Goal: Information Seeking & Learning: Learn about a topic

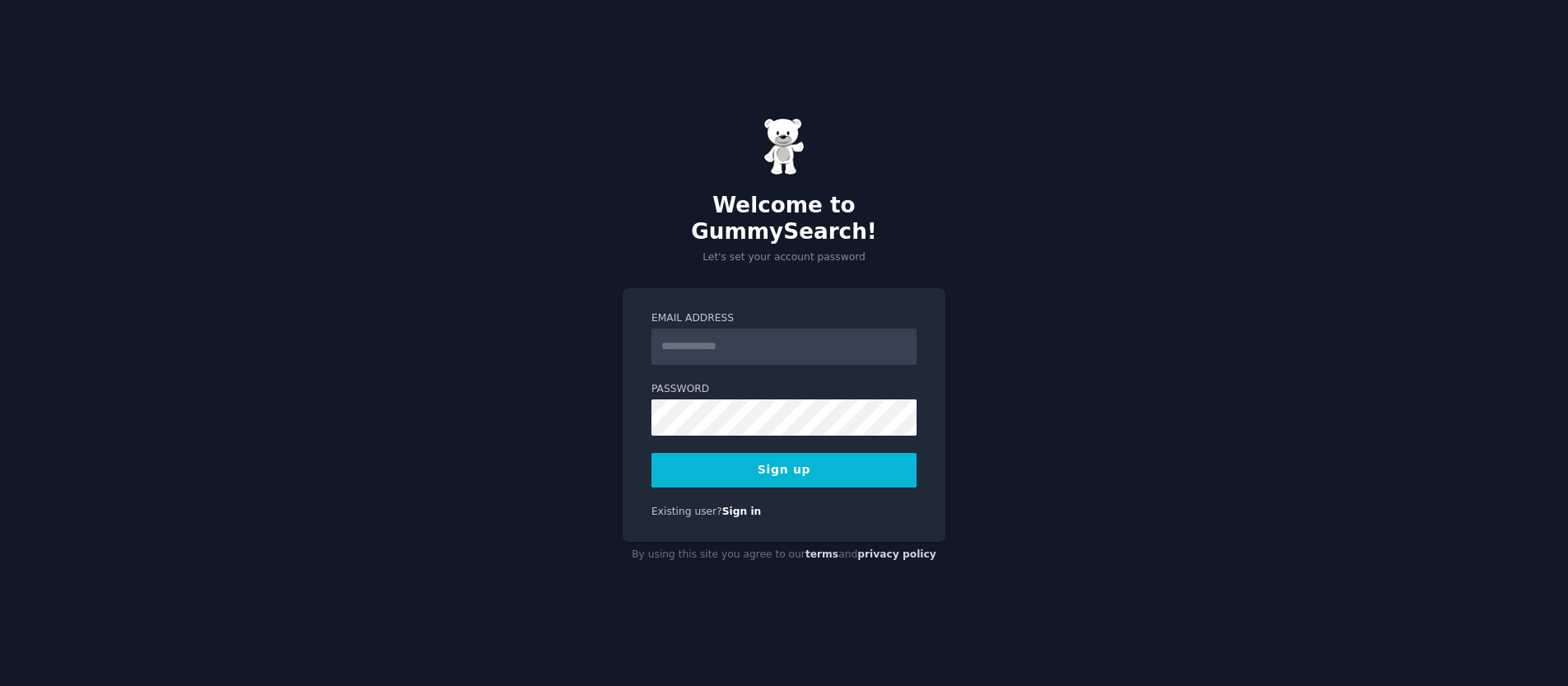
click at [691, 332] on input "Email Address" at bounding box center [784, 347] width 265 height 36
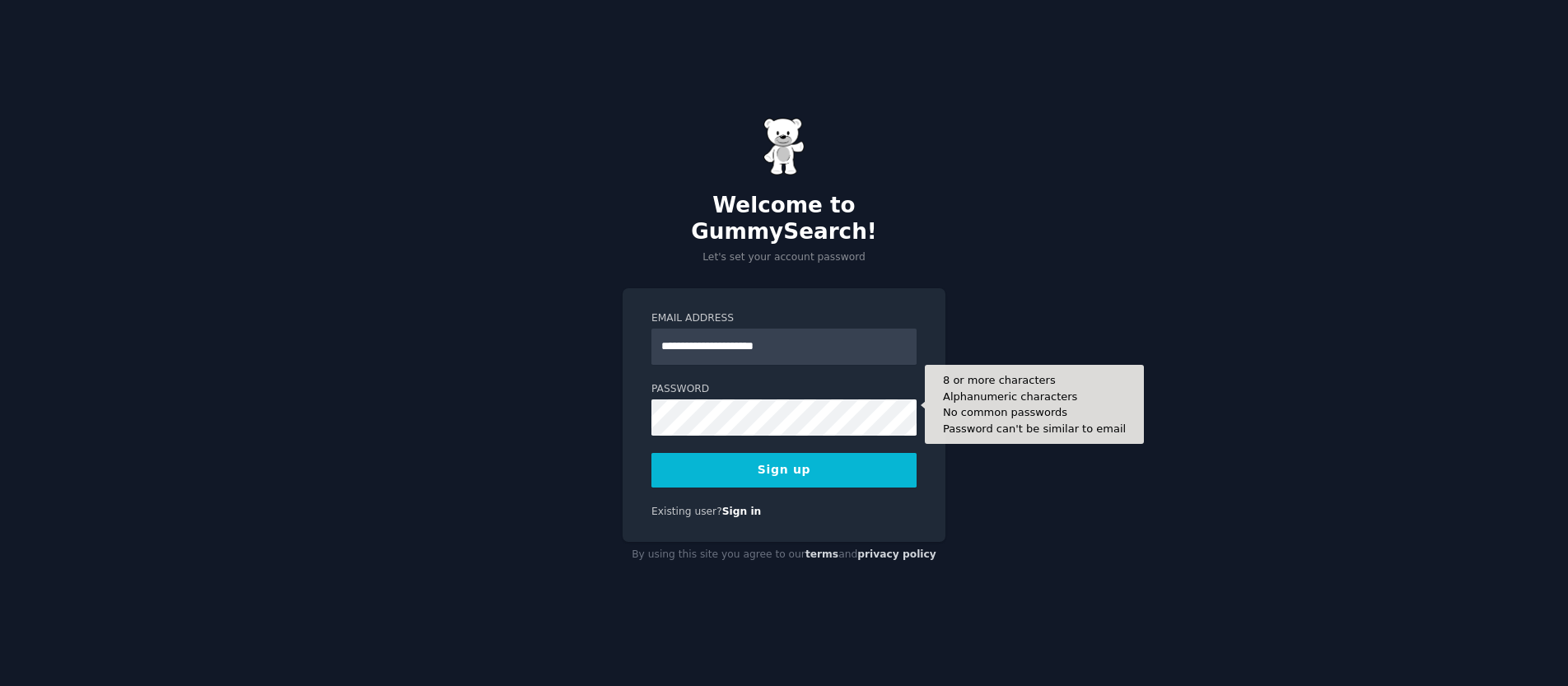
type input "**********"
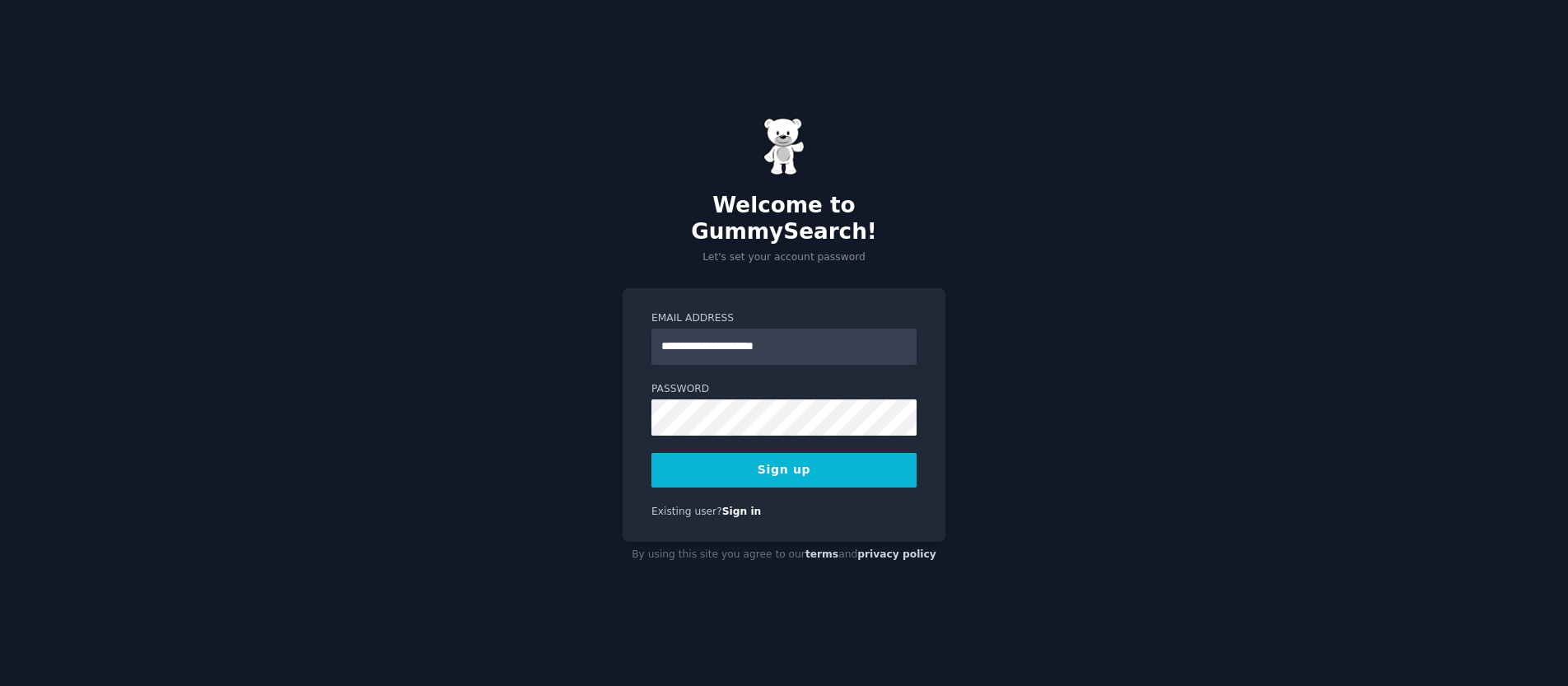
click at [729, 366] on form "**********" at bounding box center [784, 399] width 265 height 176
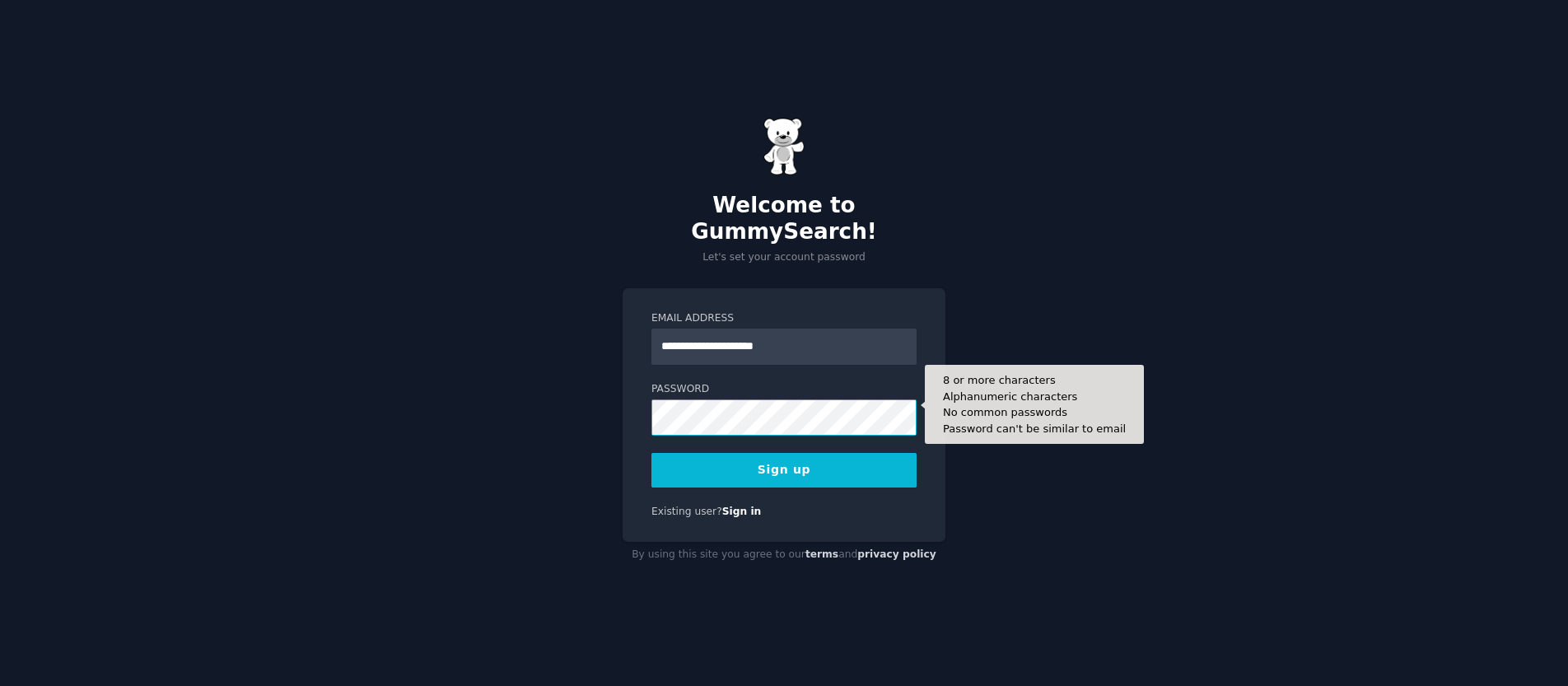
click at [651, 454] on button "Sign up" at bounding box center [784, 470] width 265 height 34
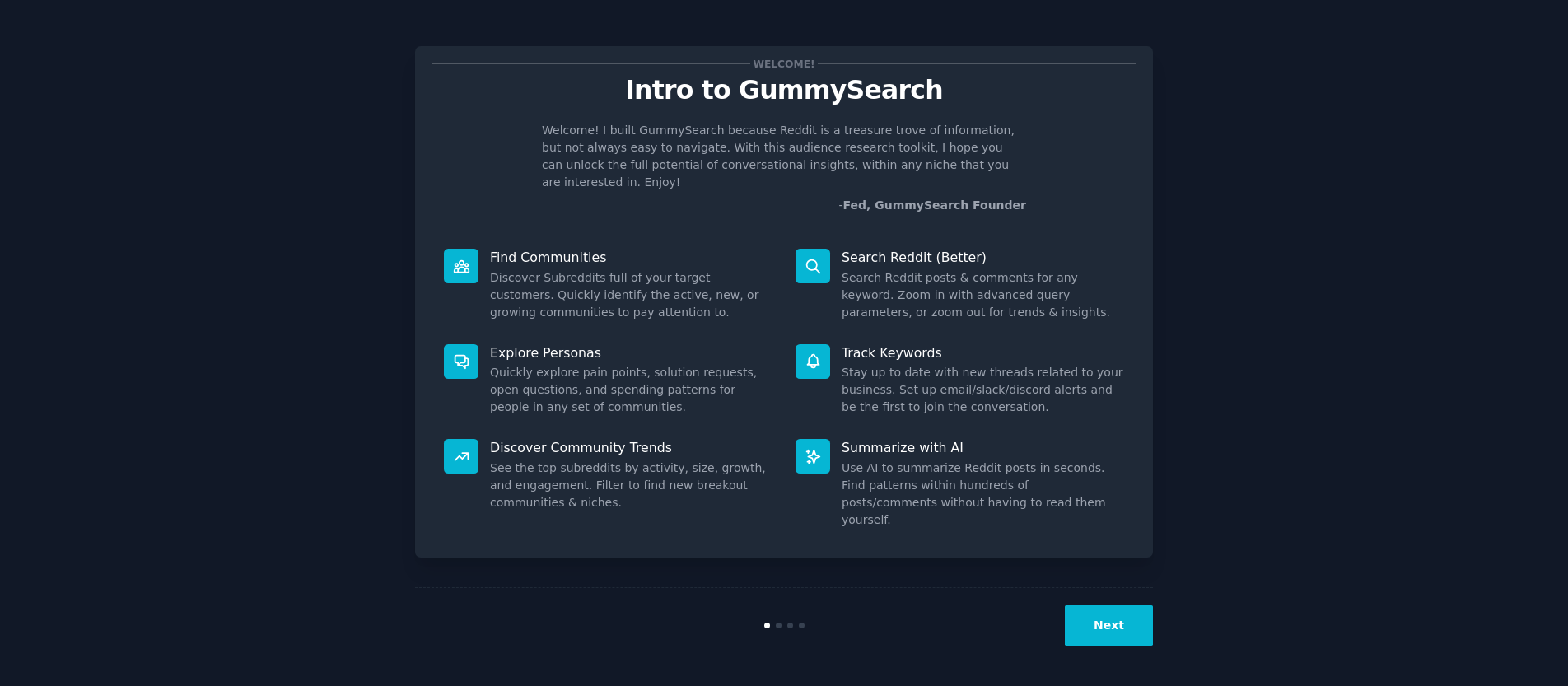
click at [1107, 623] on button "Next" at bounding box center [1109, 626] width 88 height 41
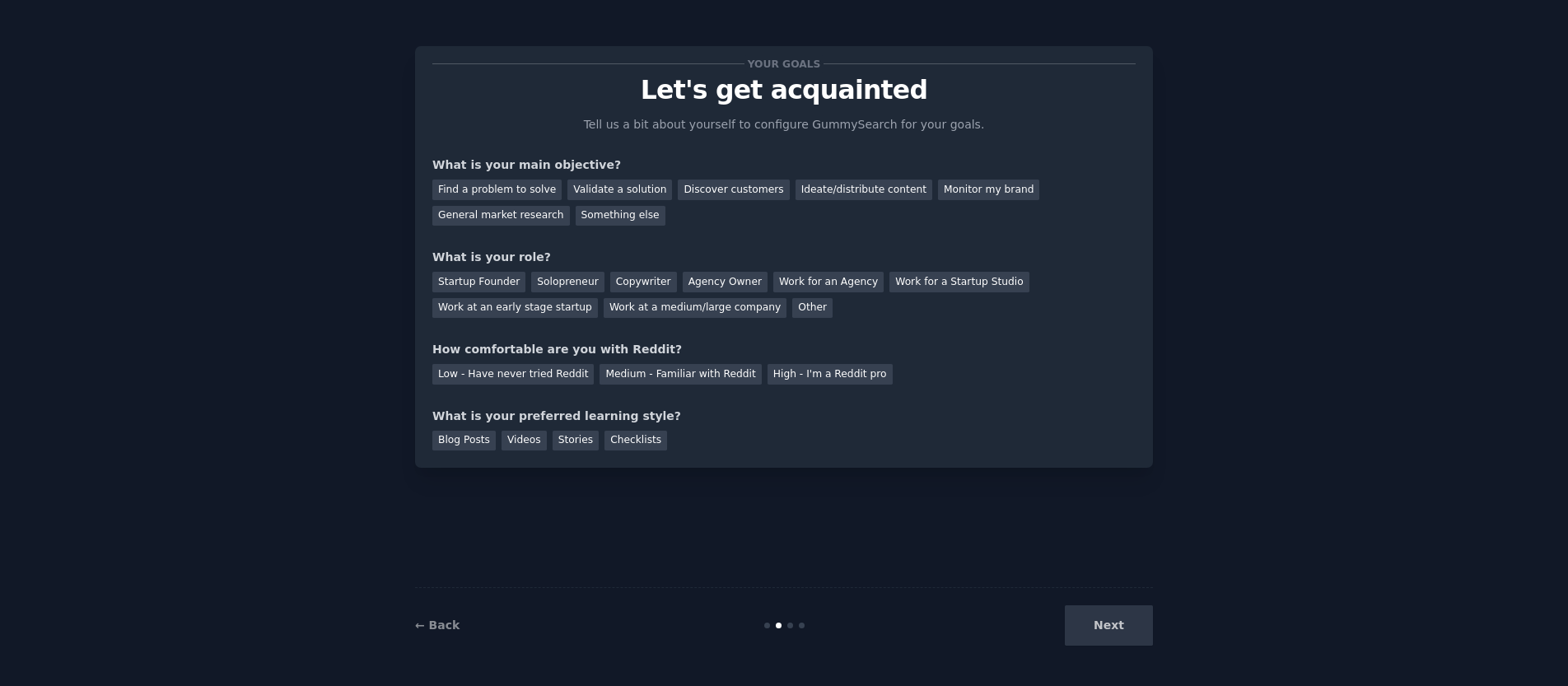
click at [1101, 620] on div "Next" at bounding box center [1029, 626] width 246 height 41
click at [722, 187] on div "Discover customers" at bounding box center [733, 189] width 111 height 20
click at [473, 281] on div "Startup Founder" at bounding box center [478, 282] width 93 height 20
click at [721, 286] on div "Agency Owner" at bounding box center [725, 282] width 85 height 20
click at [493, 288] on div "Startup Founder" at bounding box center [478, 282] width 93 height 20
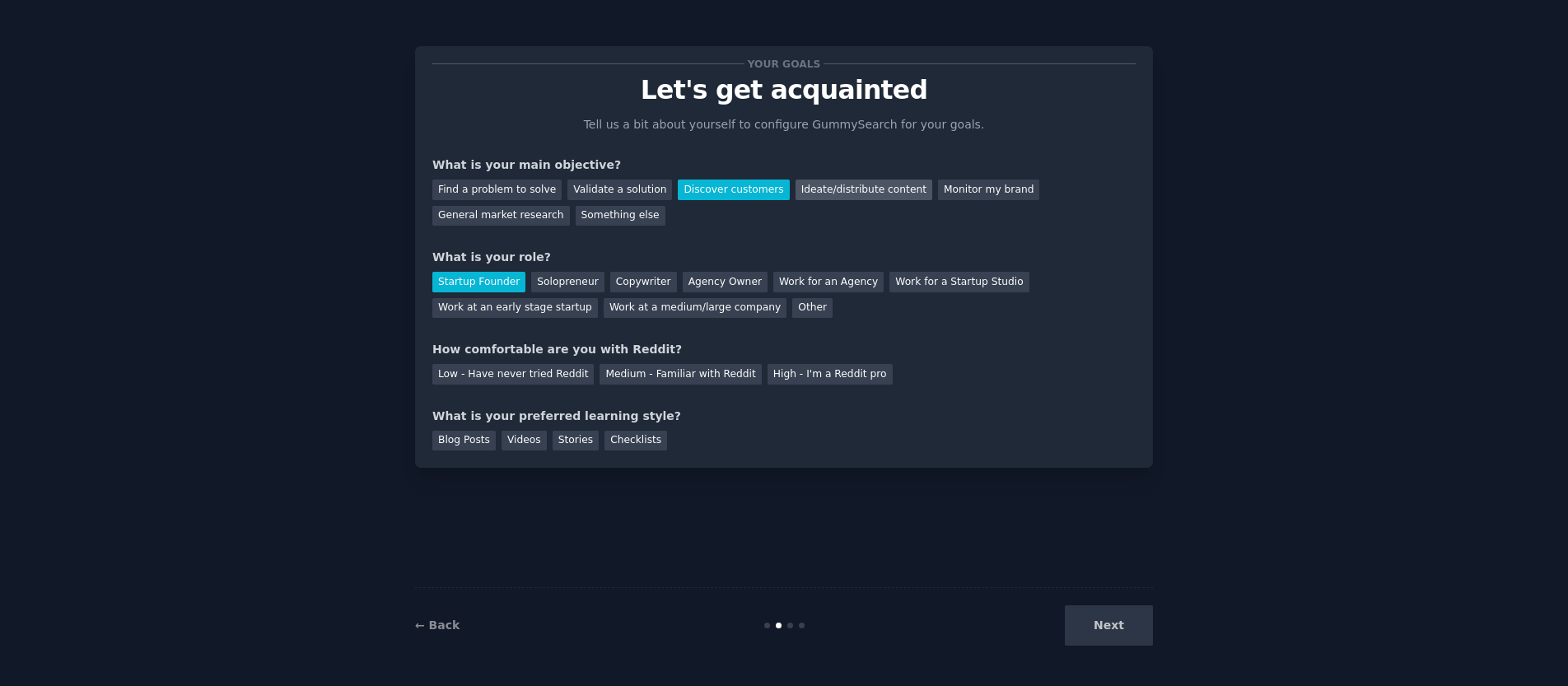
click at [845, 195] on div "Ideate/distribute content" at bounding box center [863, 189] width 137 height 20
click at [713, 196] on div "Discover customers" at bounding box center [733, 189] width 111 height 20
click at [498, 378] on div "Low - Have never tried Reddit" at bounding box center [512, 374] width 162 height 20
click at [473, 438] on div "Blog Posts" at bounding box center [464, 440] width 64 height 20
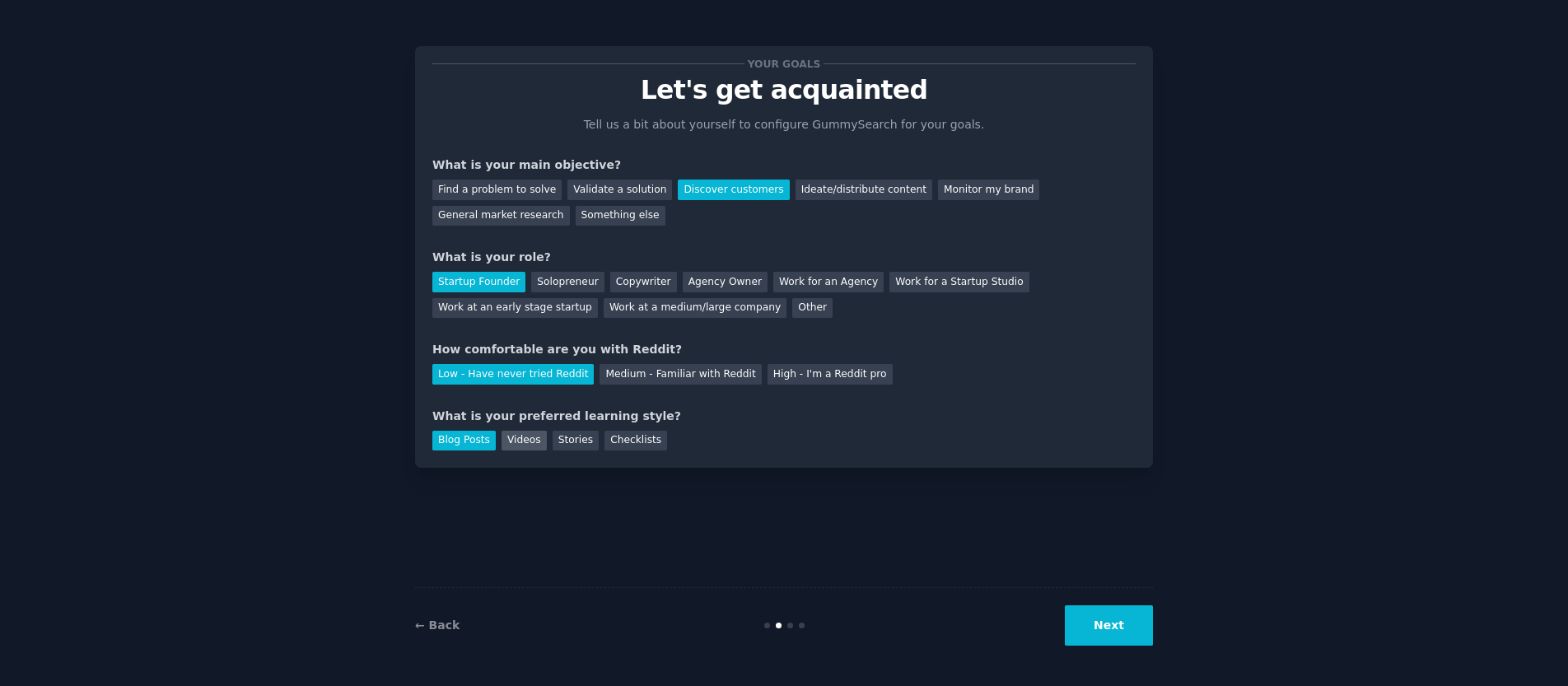
click at [524, 440] on div "Videos" at bounding box center [524, 440] width 45 height 20
click at [457, 442] on div "Blog Posts" at bounding box center [464, 440] width 64 height 20
click at [1099, 636] on button "Next" at bounding box center [1109, 626] width 88 height 41
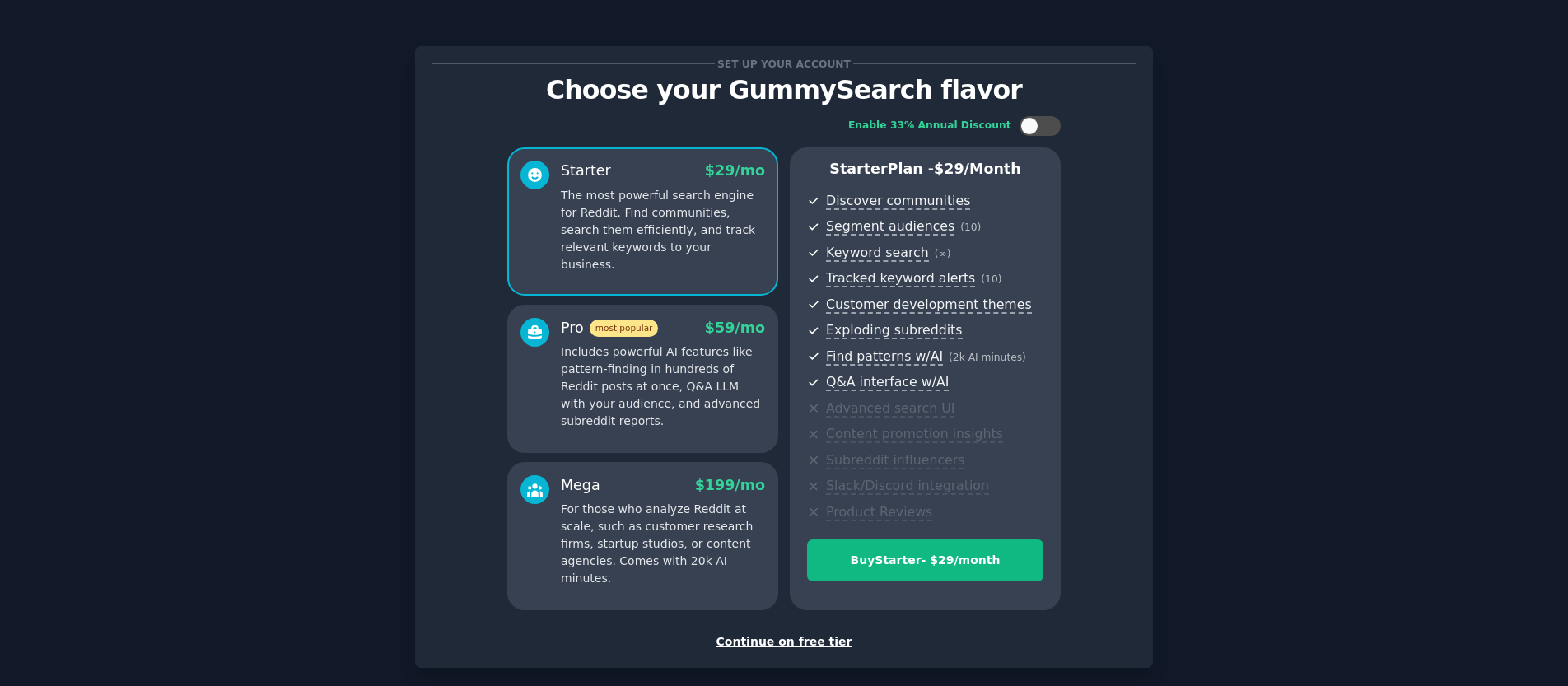
click at [791, 645] on div "Continue on free tier" at bounding box center [784, 643] width 703 height 18
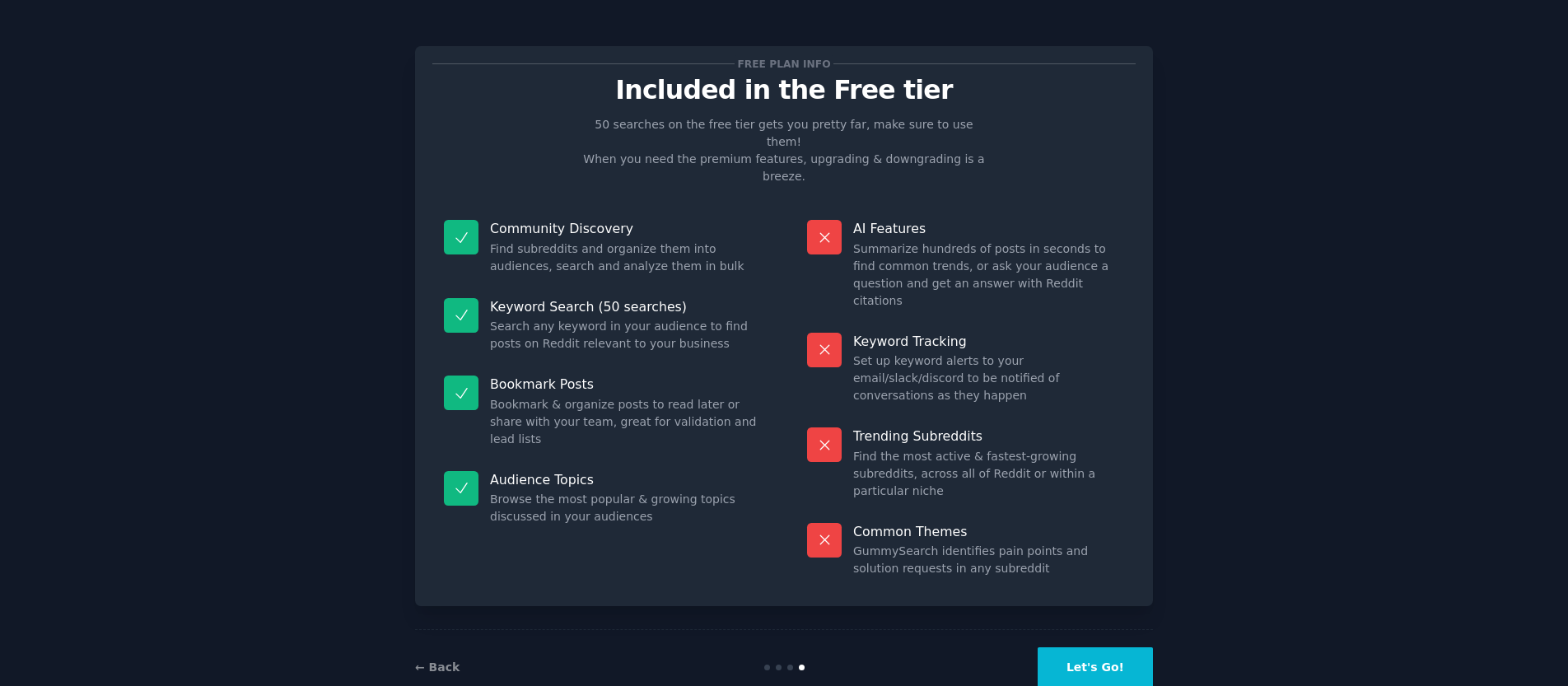
click at [1090, 648] on button "Let's Go!" at bounding box center [1095, 668] width 115 height 41
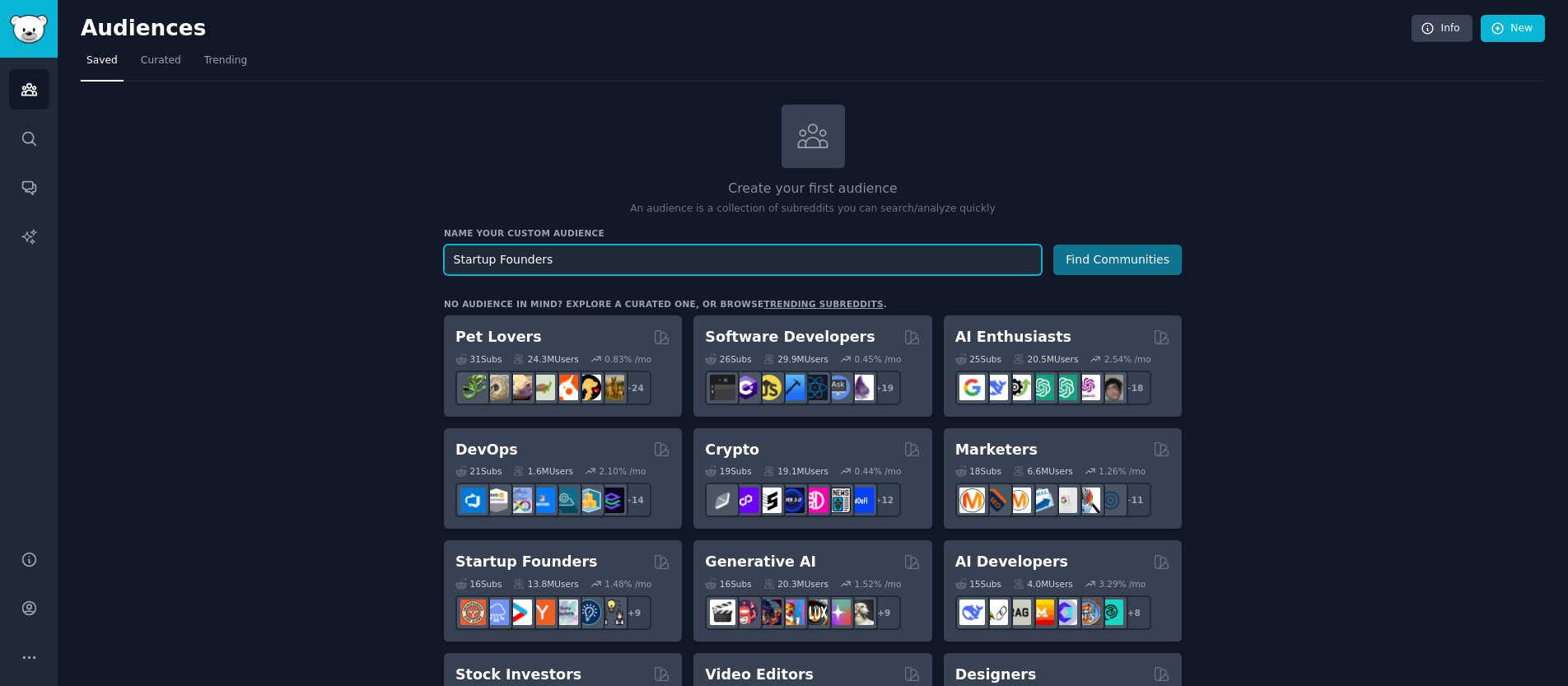
type input "Startup Founders"
click at [1096, 269] on button "Find Communities" at bounding box center [1117, 260] width 128 height 30
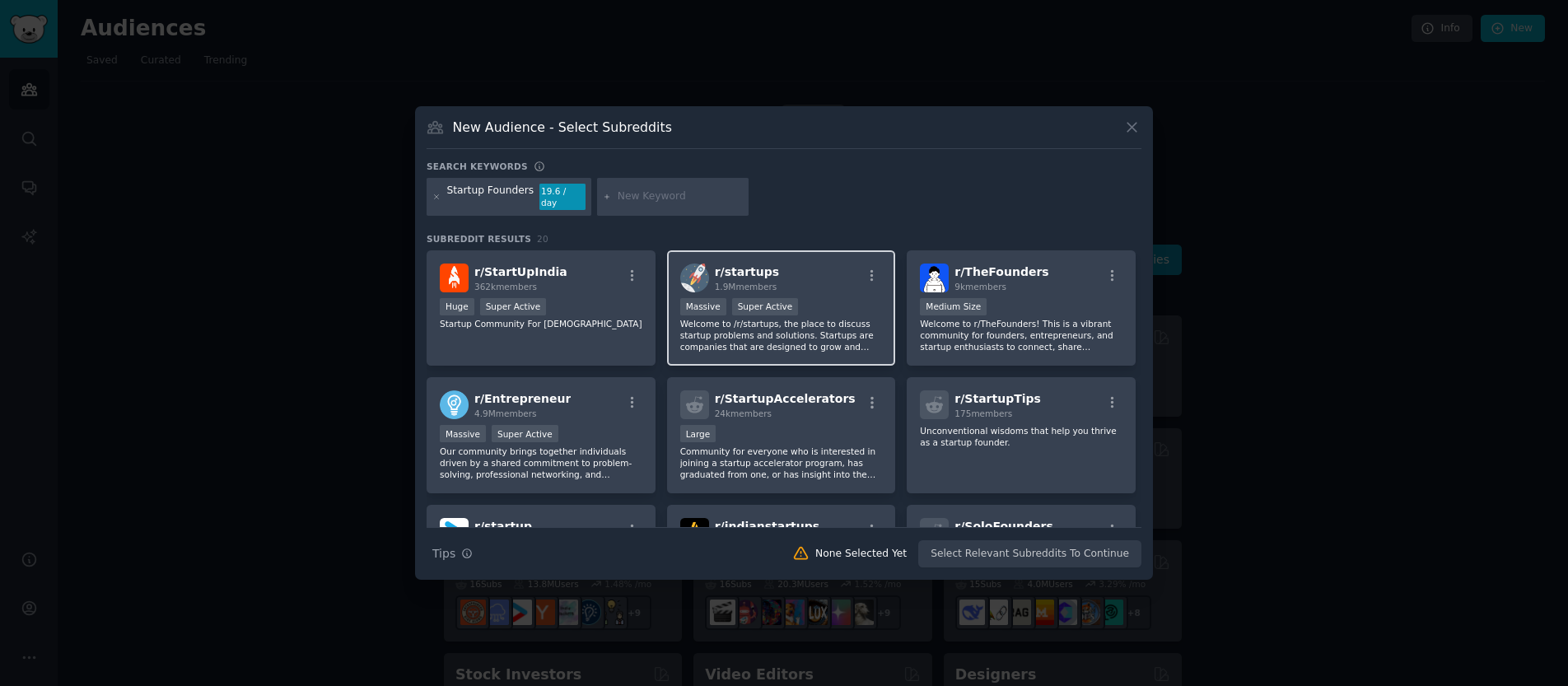
click at [801, 308] on div ">= 95th percentile for submissions / day Massive Super Active" at bounding box center [781, 308] width 202 height 20
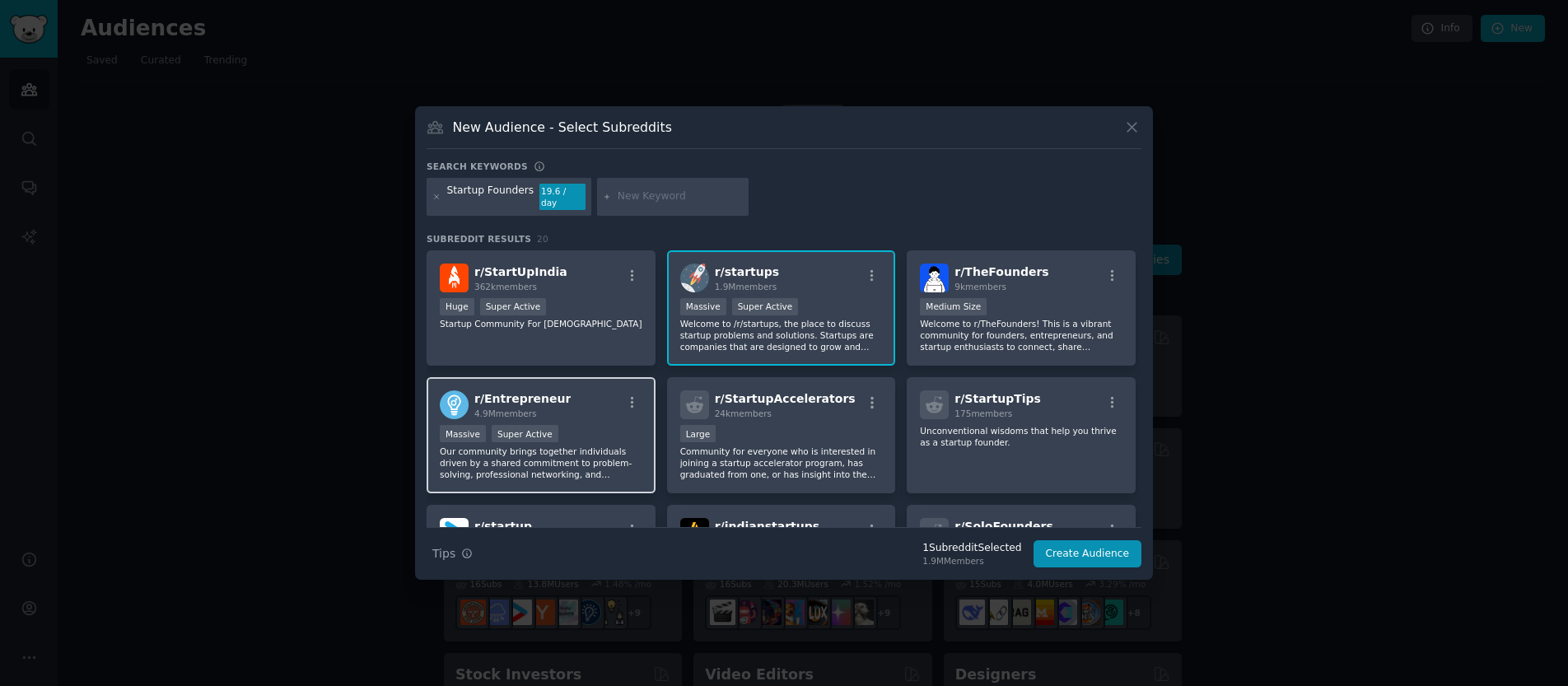
click at [520, 463] on p "Our community brings together individuals driven by a shared commitment to prob…" at bounding box center [541, 462] width 202 height 34
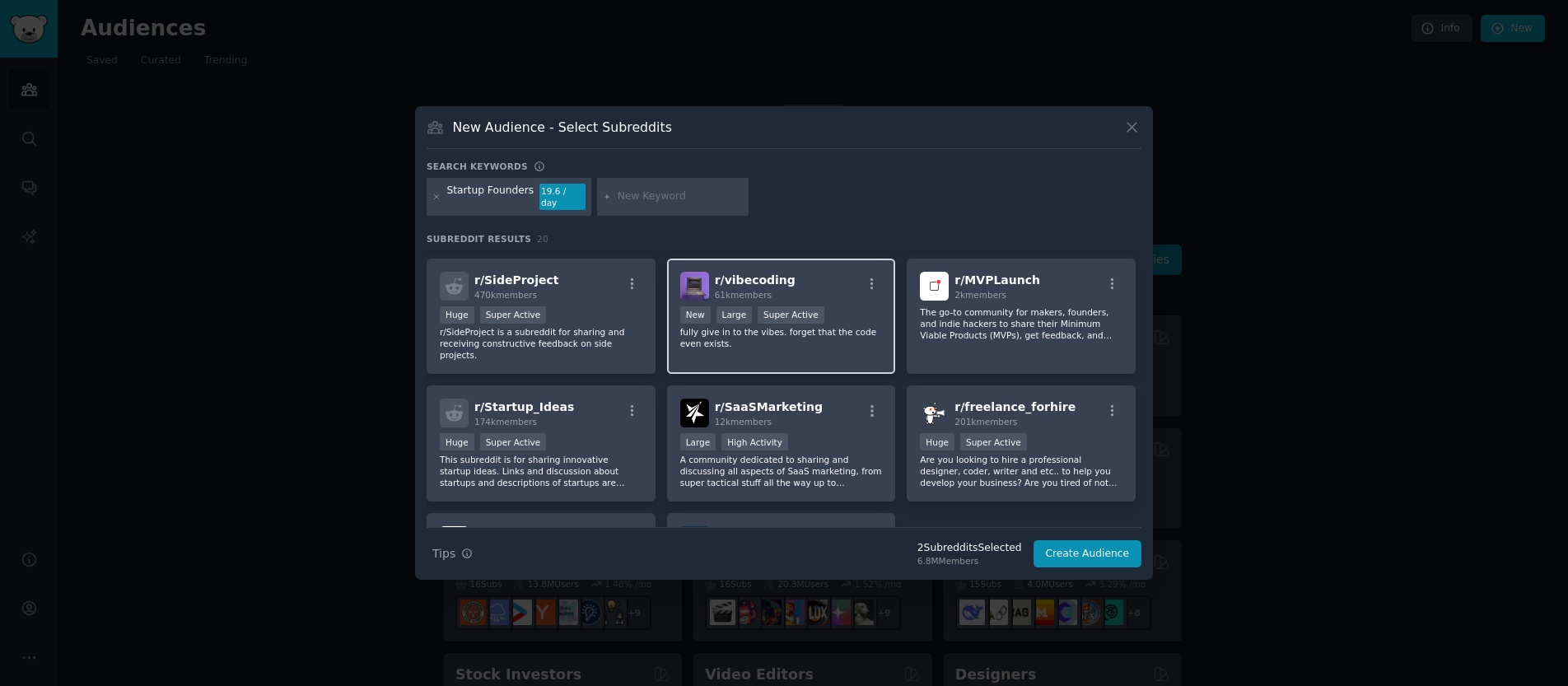
scroll to position [521, 0]
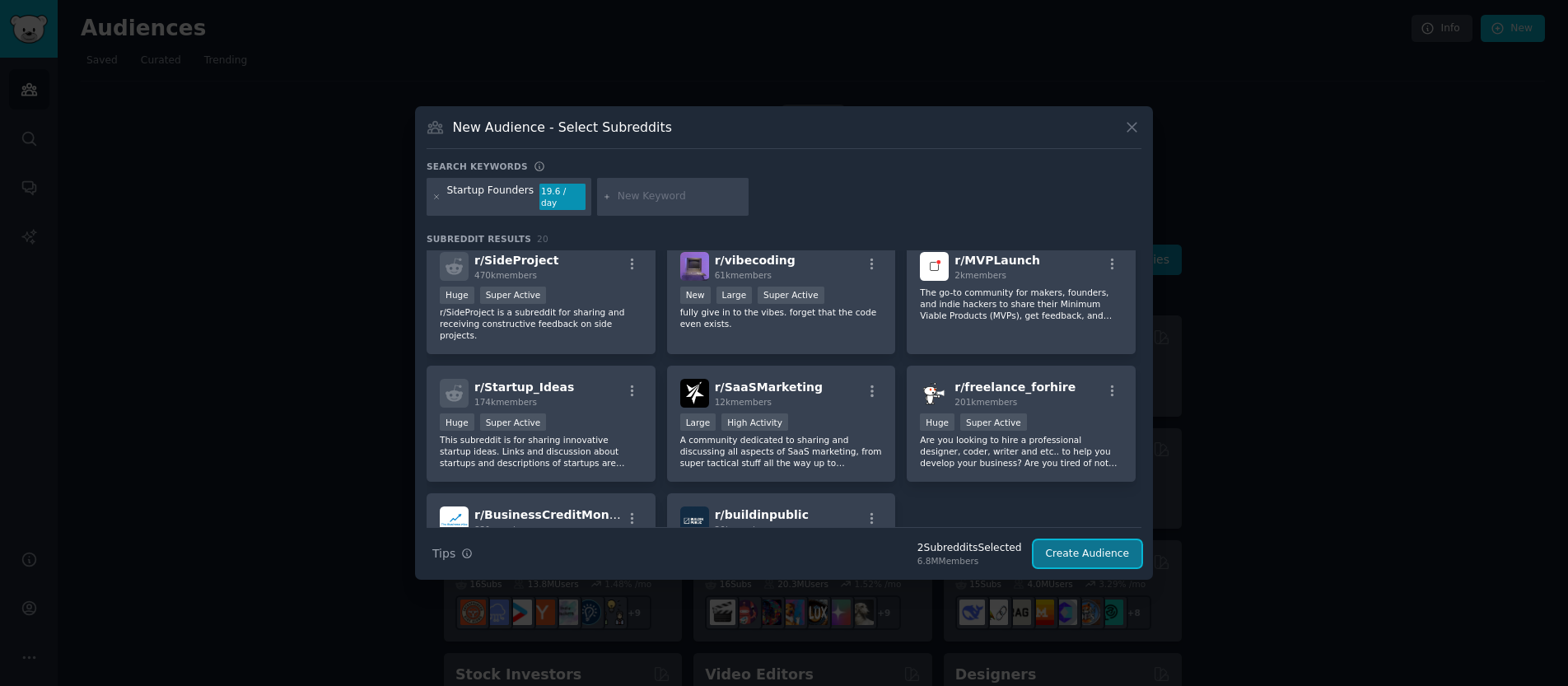
click at [1081, 541] on button "Create Audience" at bounding box center [1087, 554] width 109 height 28
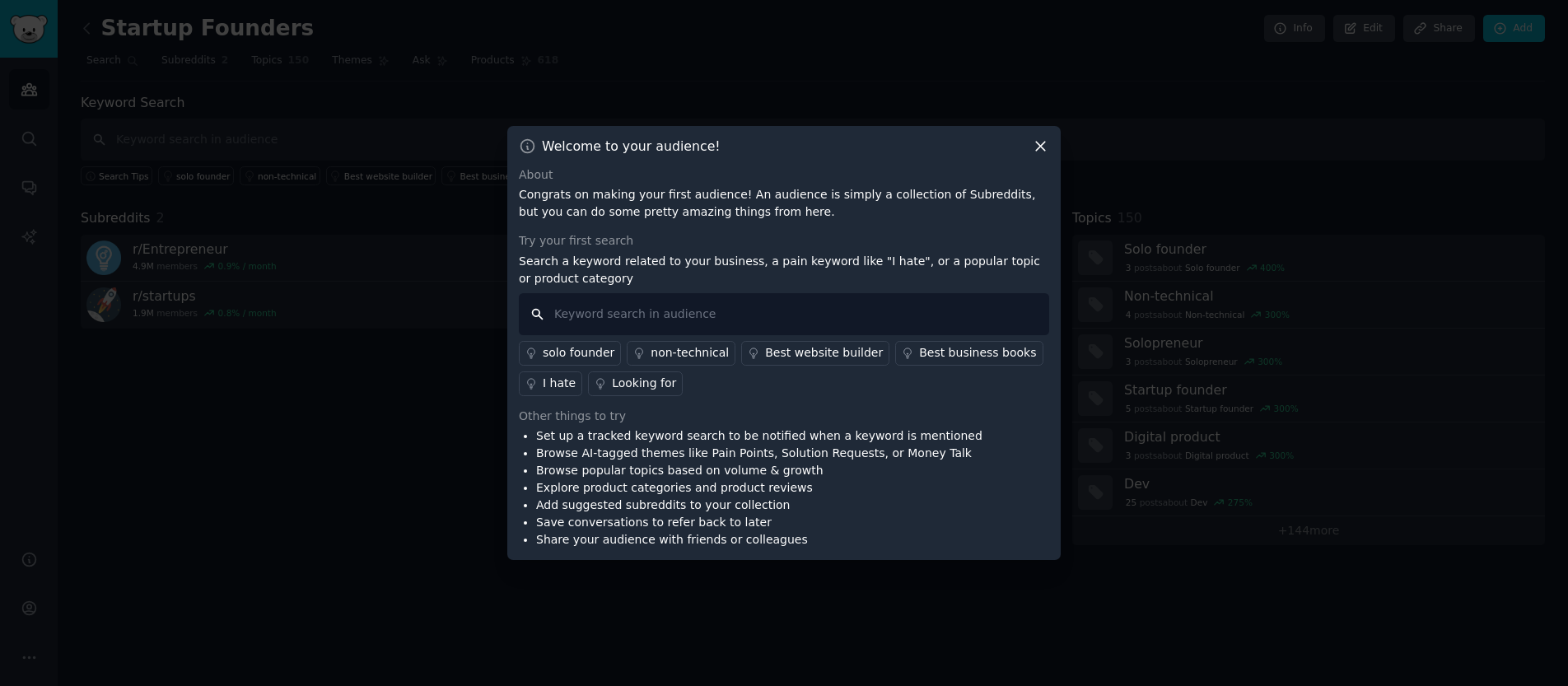
click at [674, 311] on input "text" at bounding box center [784, 315] width 530 height 42
type input "javascript"
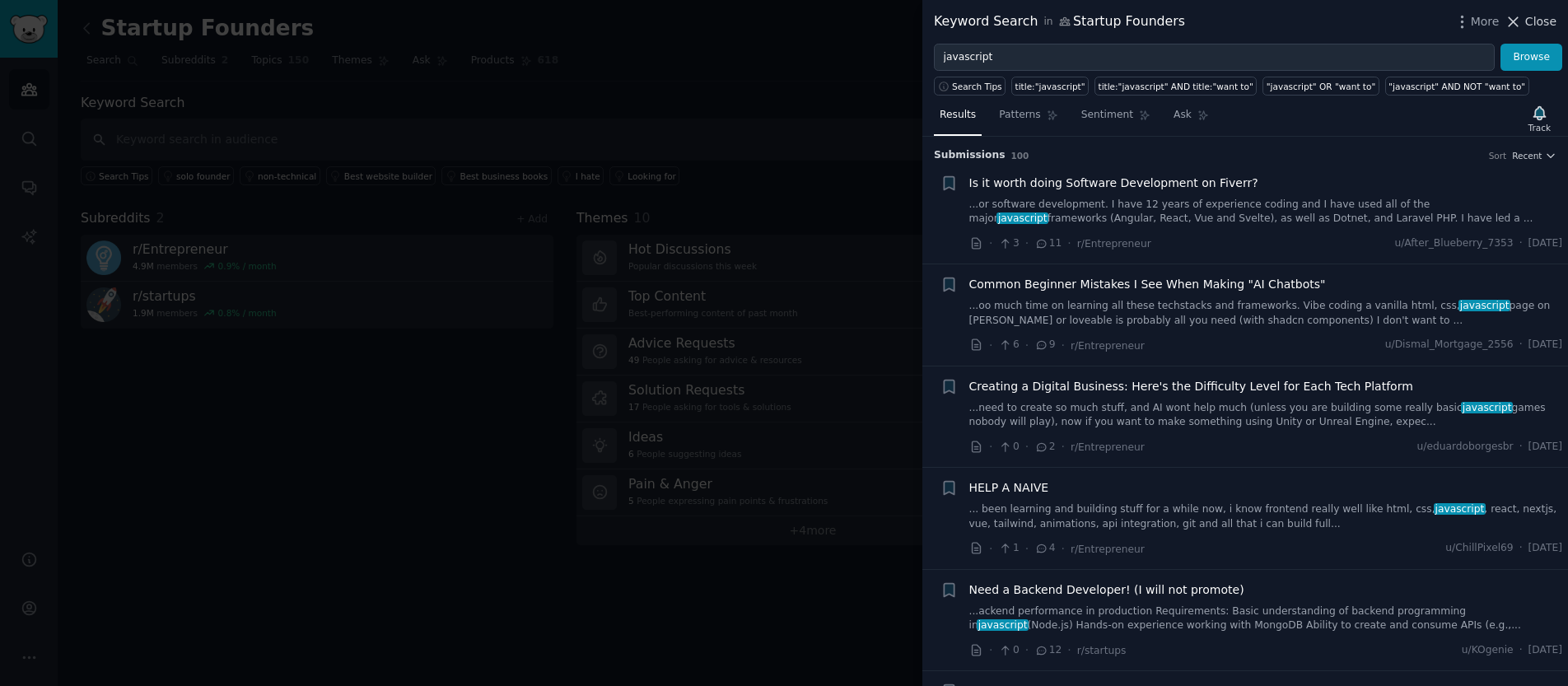
click at [1553, 28] on span "Close" at bounding box center [1540, 22] width 31 height 18
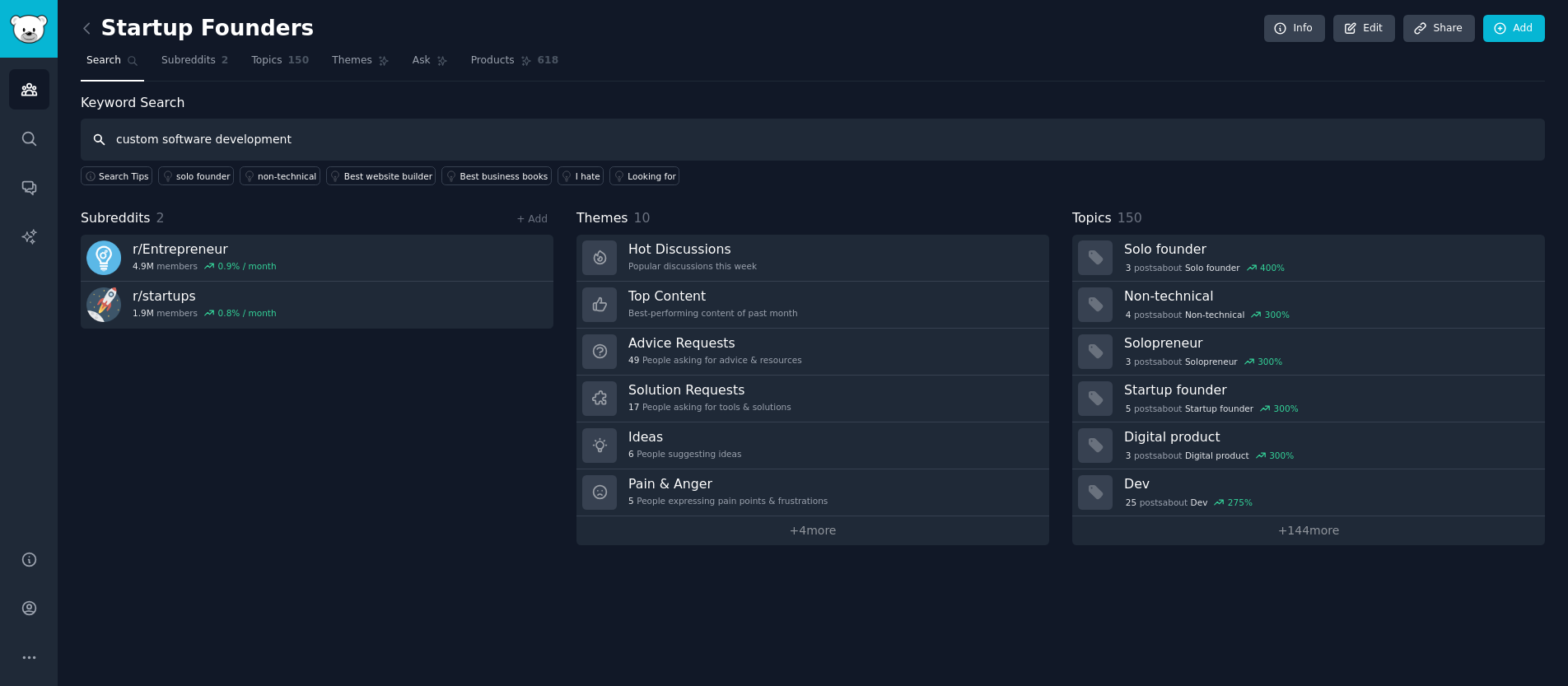
type input "custom software development"
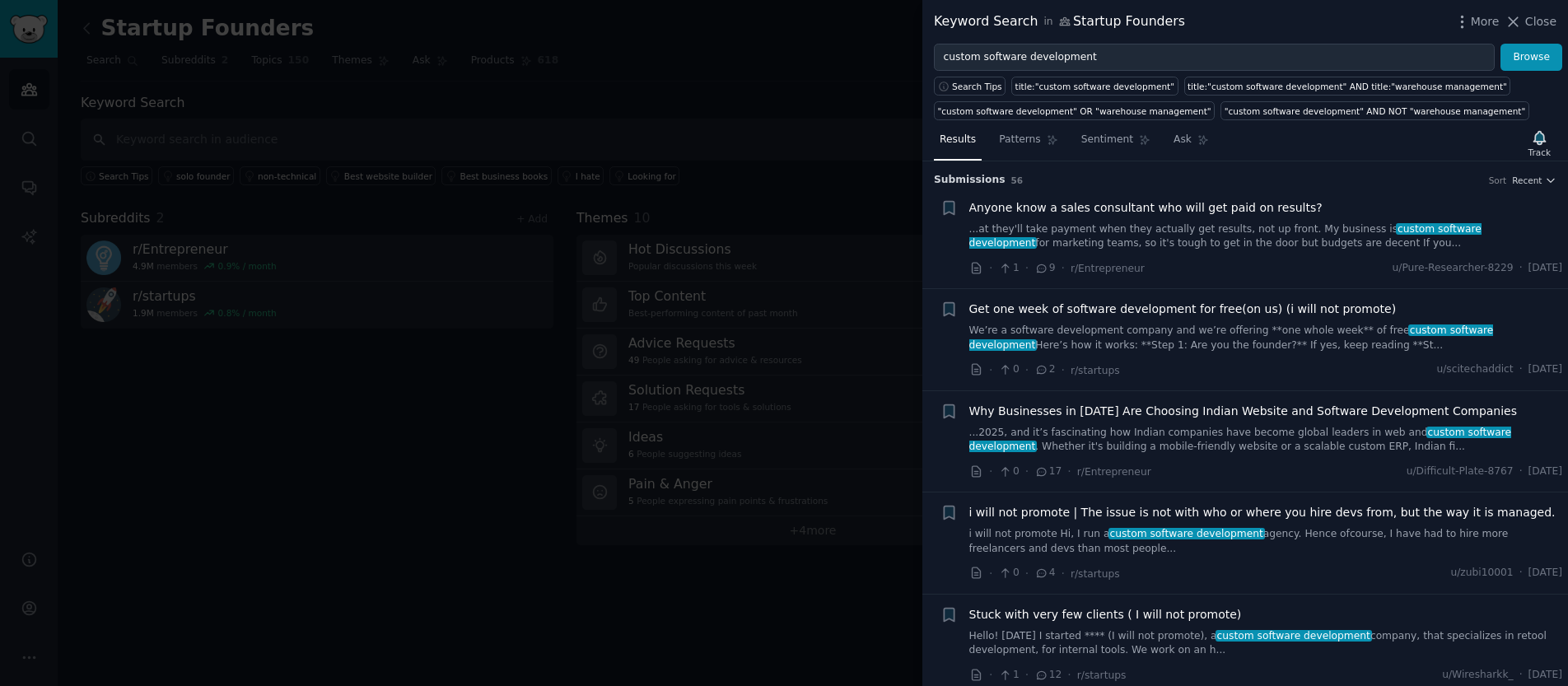
click at [1114, 232] on link "...at they'll take payment when they actually get results, not up front. My bus…" at bounding box center [1266, 237] width 594 height 29
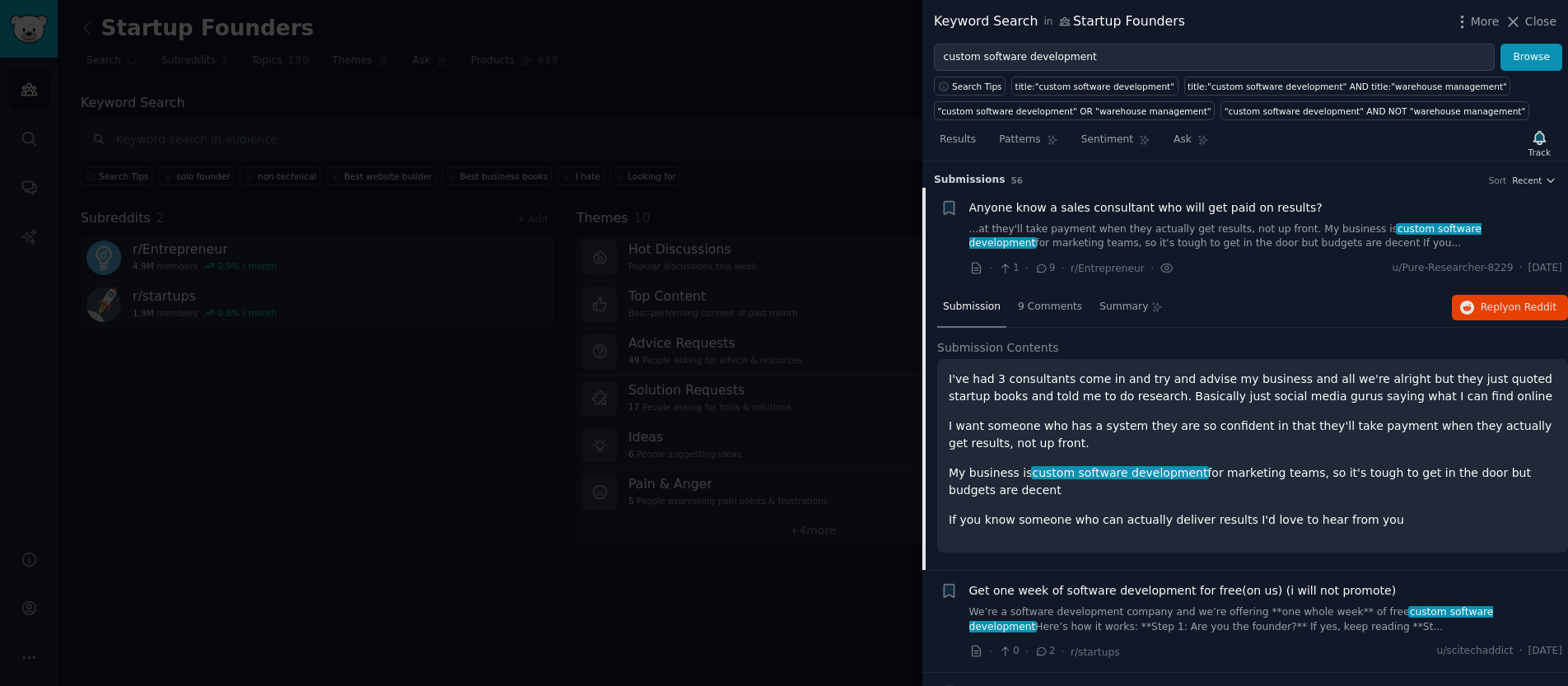
scroll to position [27, 0]
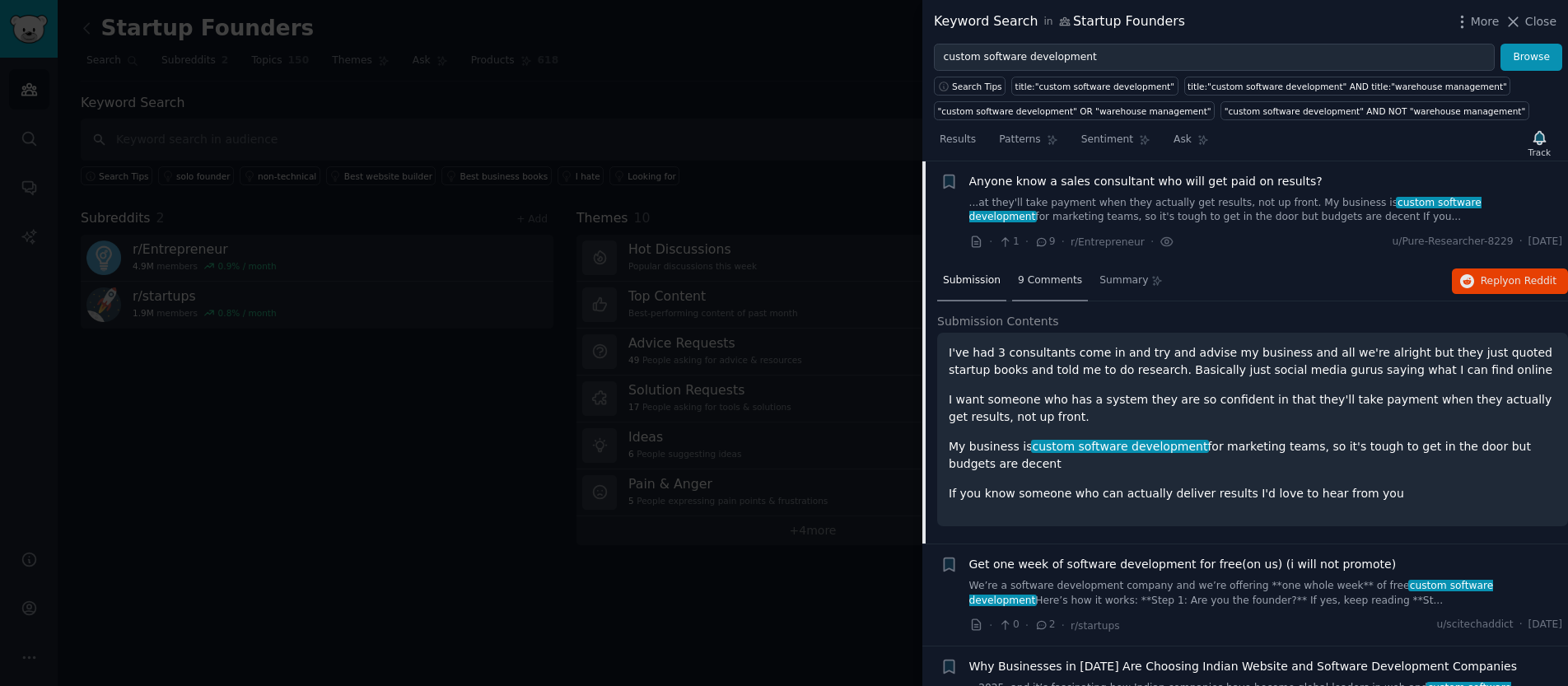
click at [1049, 284] on span "9 Comments" at bounding box center [1049, 280] width 64 height 15
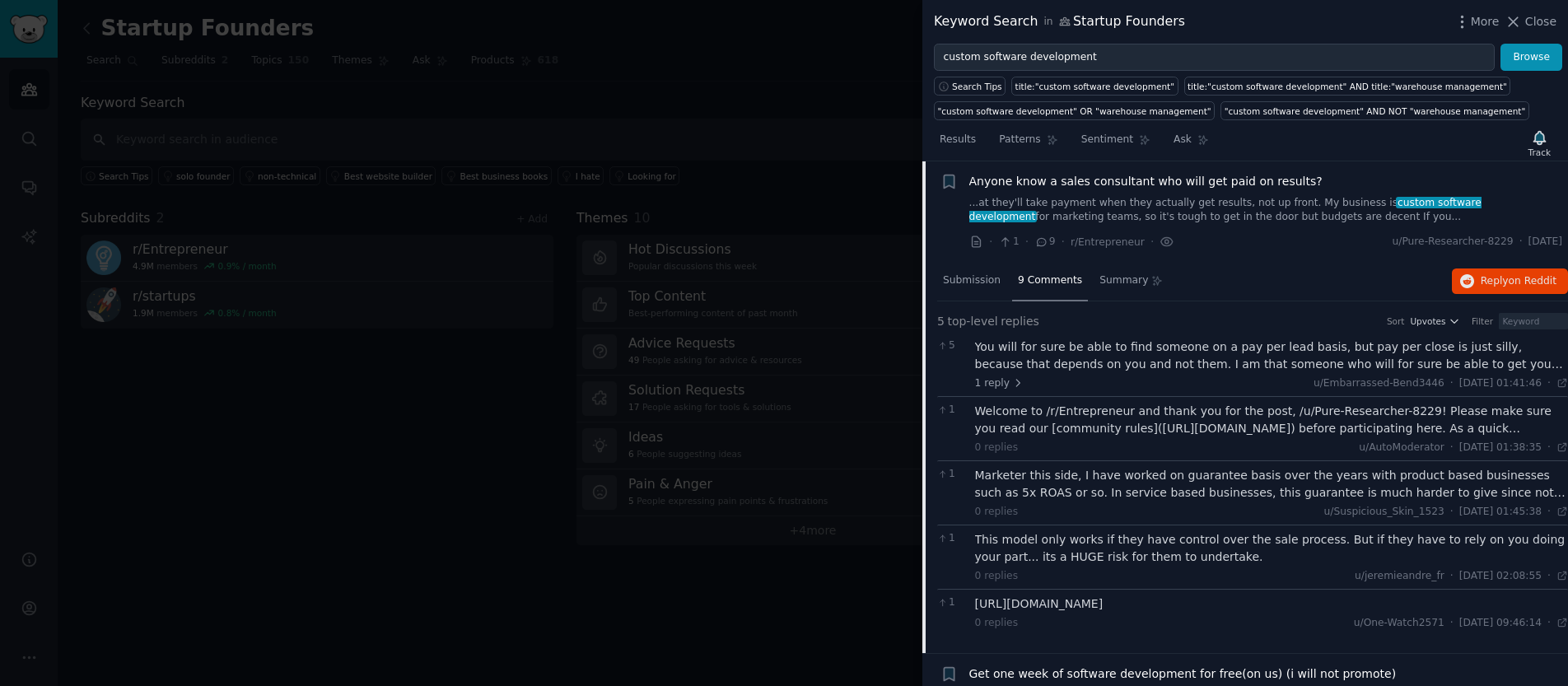
click at [1306, 358] on div "You will for sure be able to find someone on a pay per lead basis, but pay per …" at bounding box center [1272, 355] width 594 height 34
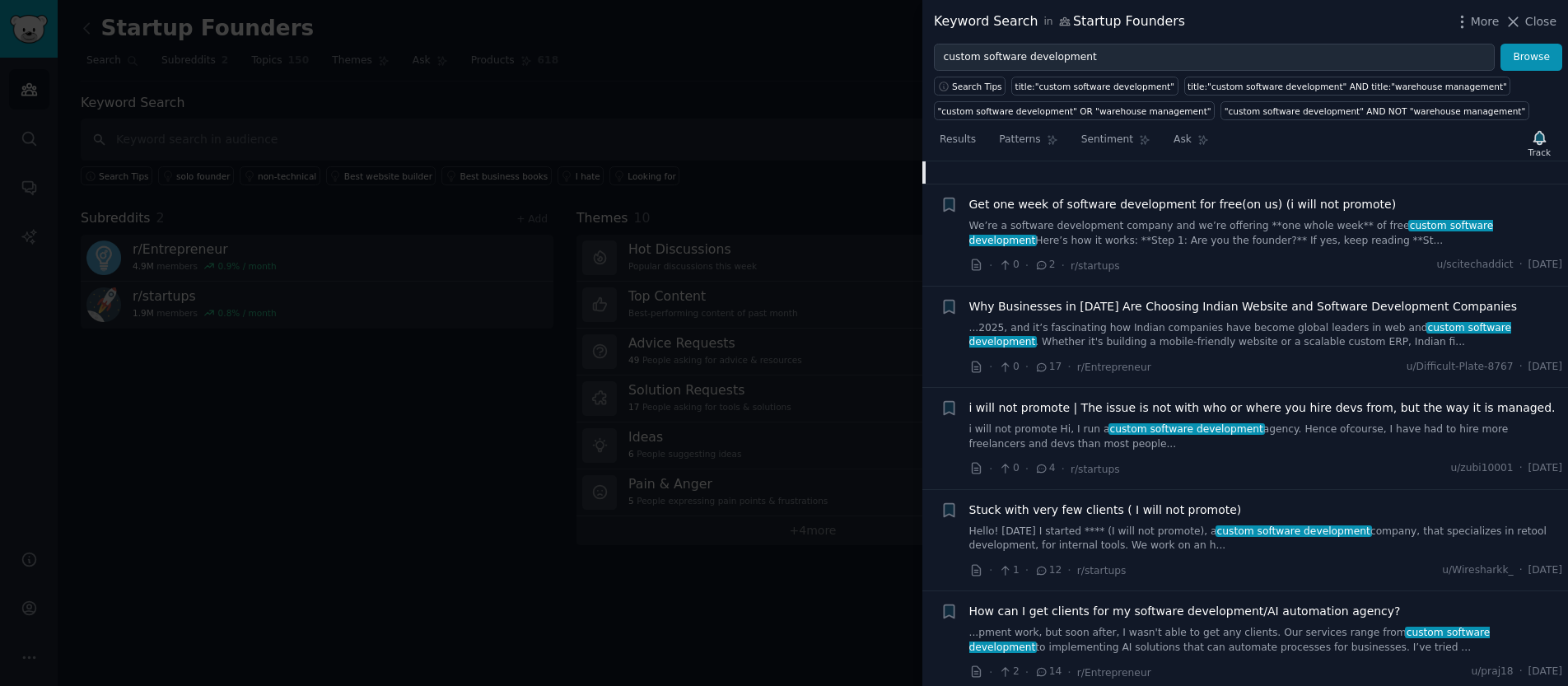
scroll to position [0, 0]
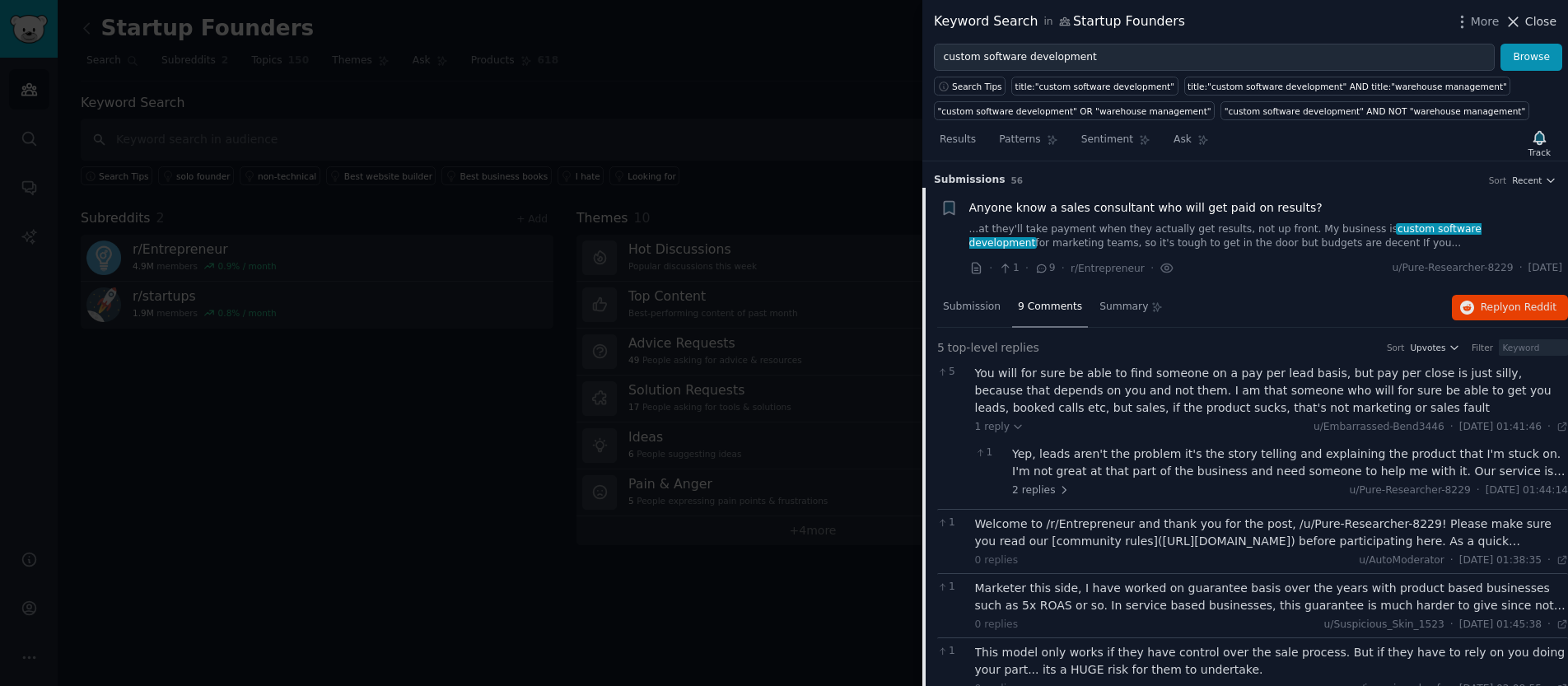
click at [1545, 18] on span "Close" at bounding box center [1540, 22] width 31 height 18
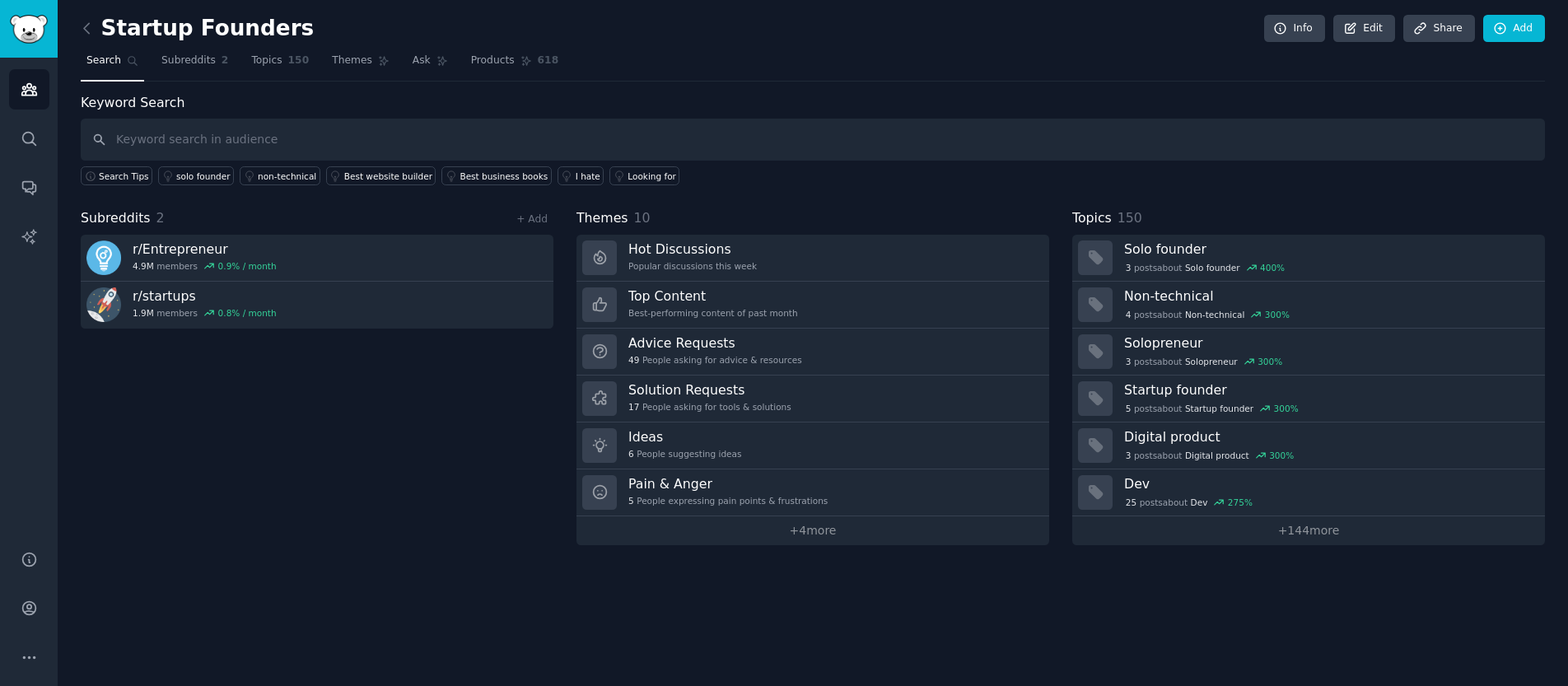
click at [367, 522] on div "Subreddits 2 + Add r/ Entrepreneur 4.9M members 0.9 % / month r/ startups 1.9M …" at bounding box center [316, 377] width 473 height 337
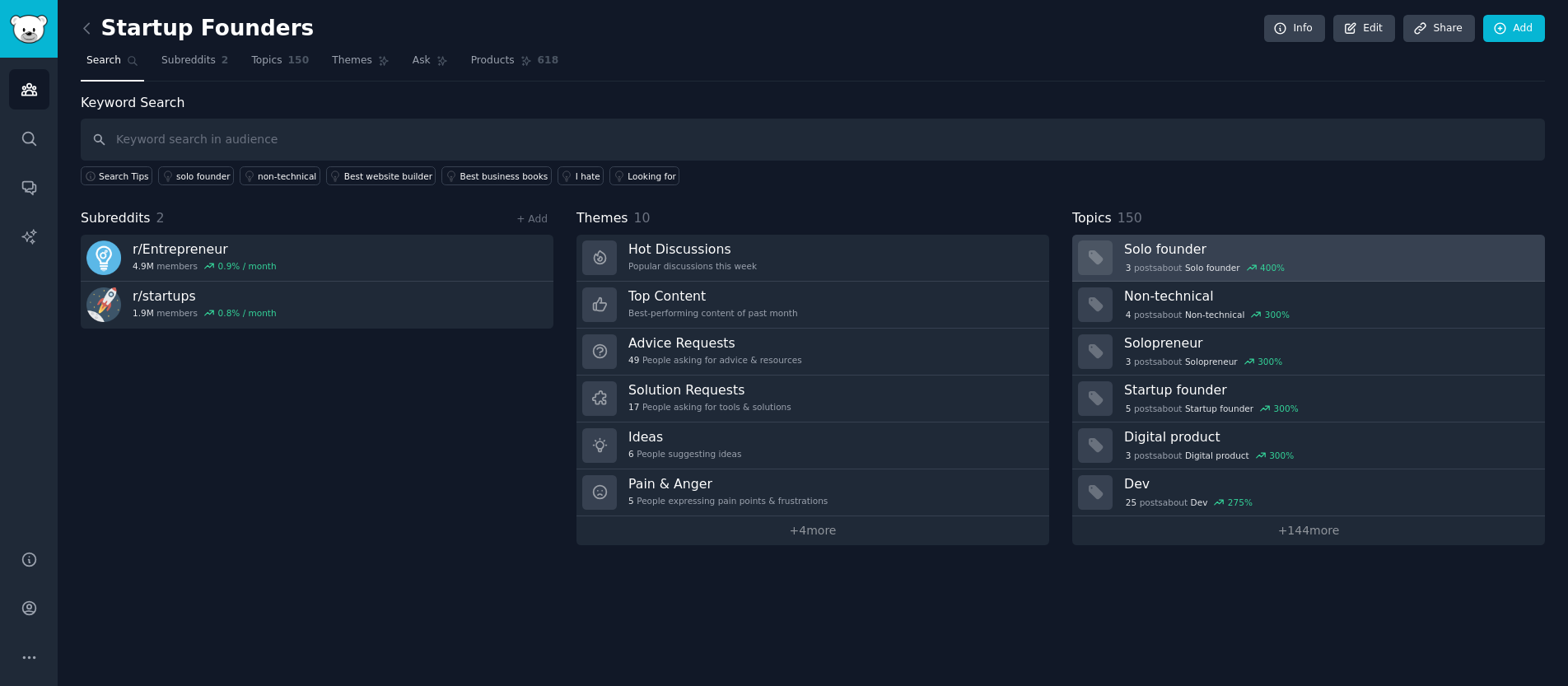
click at [1184, 261] on div "3 post s about Solo founder 400 %" at bounding box center [1205, 268] width 163 height 15
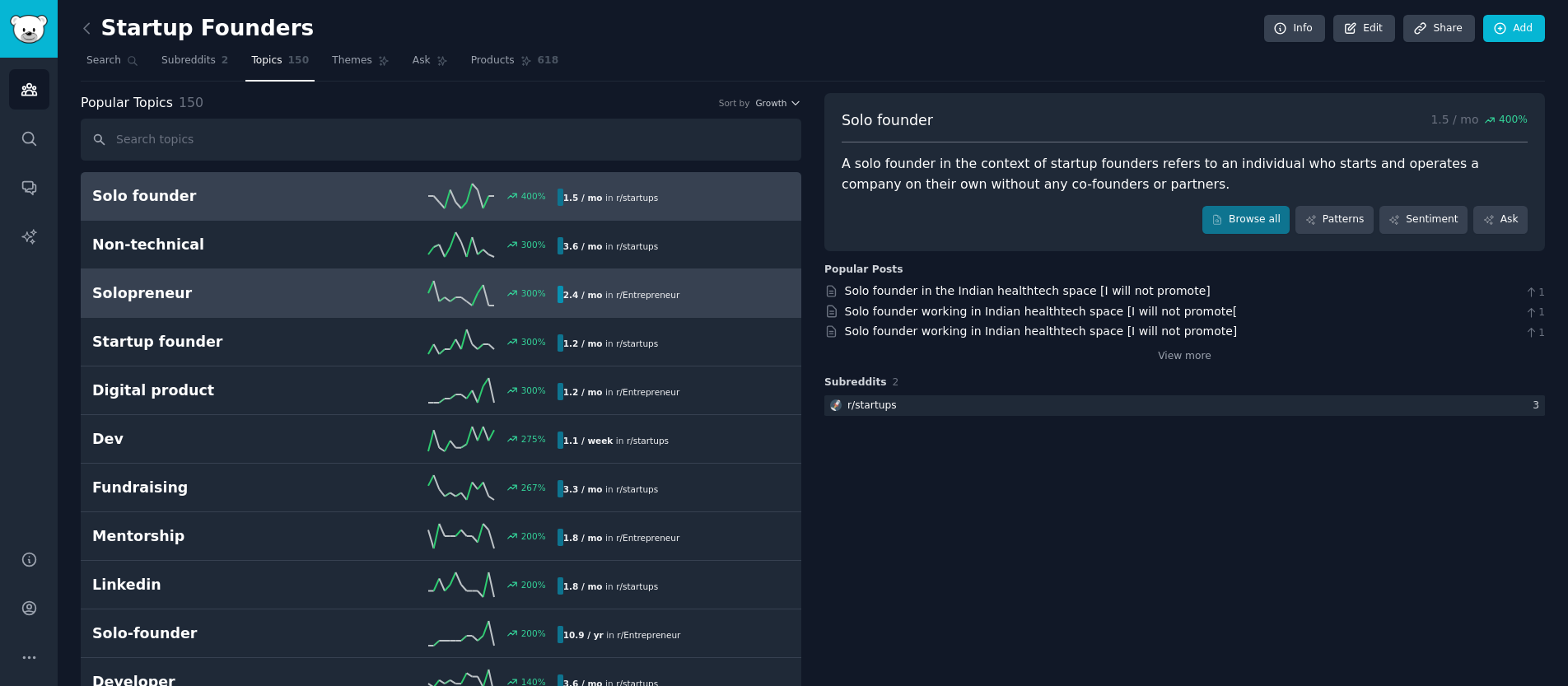
click at [193, 297] on h2 "Solopreneur" at bounding box center [208, 293] width 232 height 20
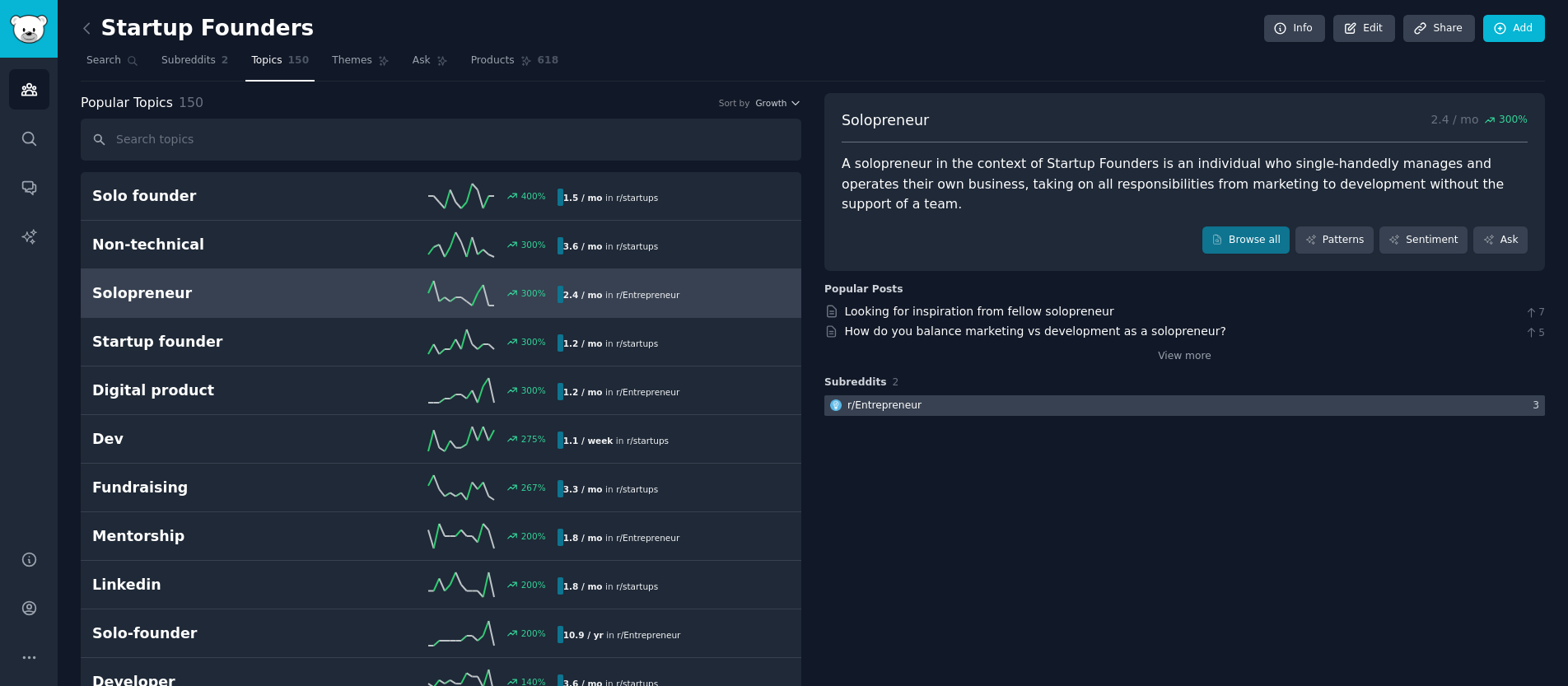
click at [995, 395] on div at bounding box center [1185, 405] width 721 height 20
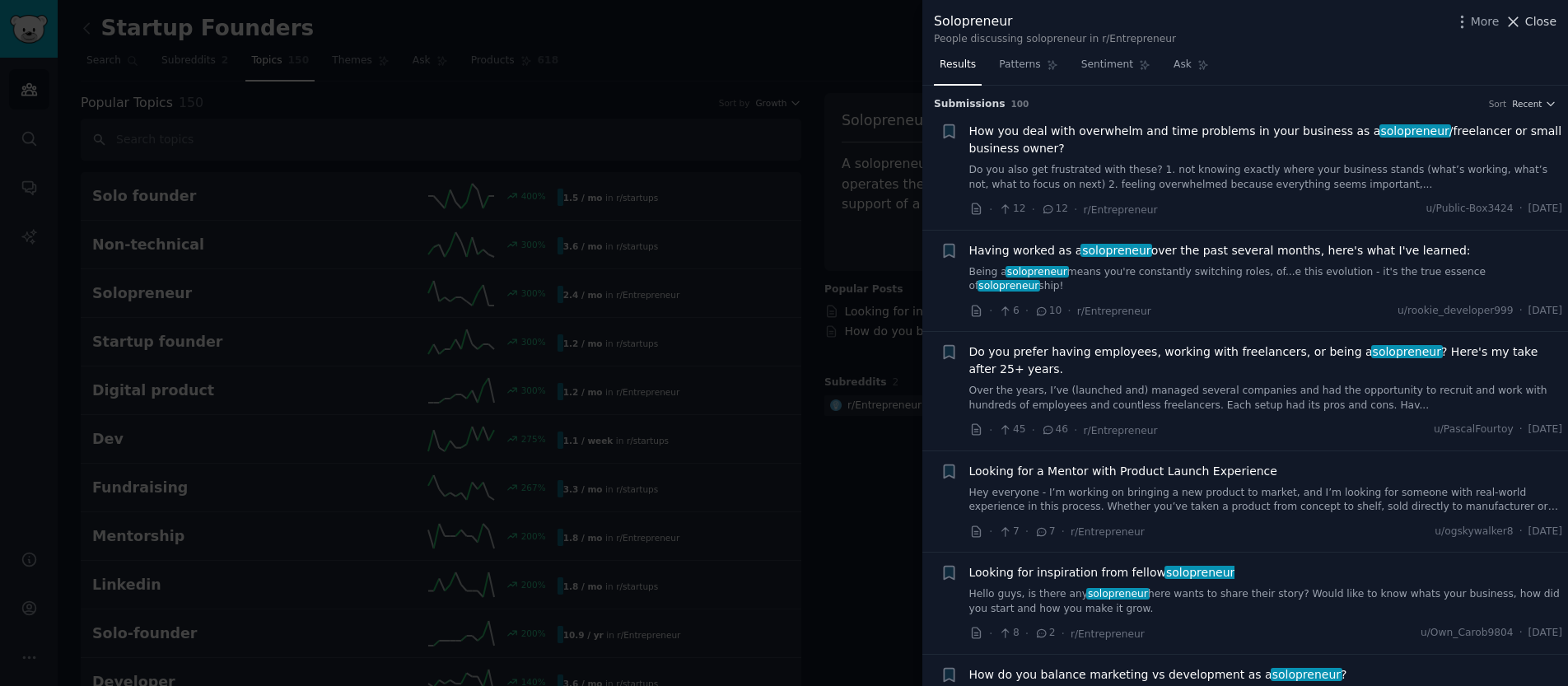
click at [1540, 19] on span "Close" at bounding box center [1540, 22] width 31 height 18
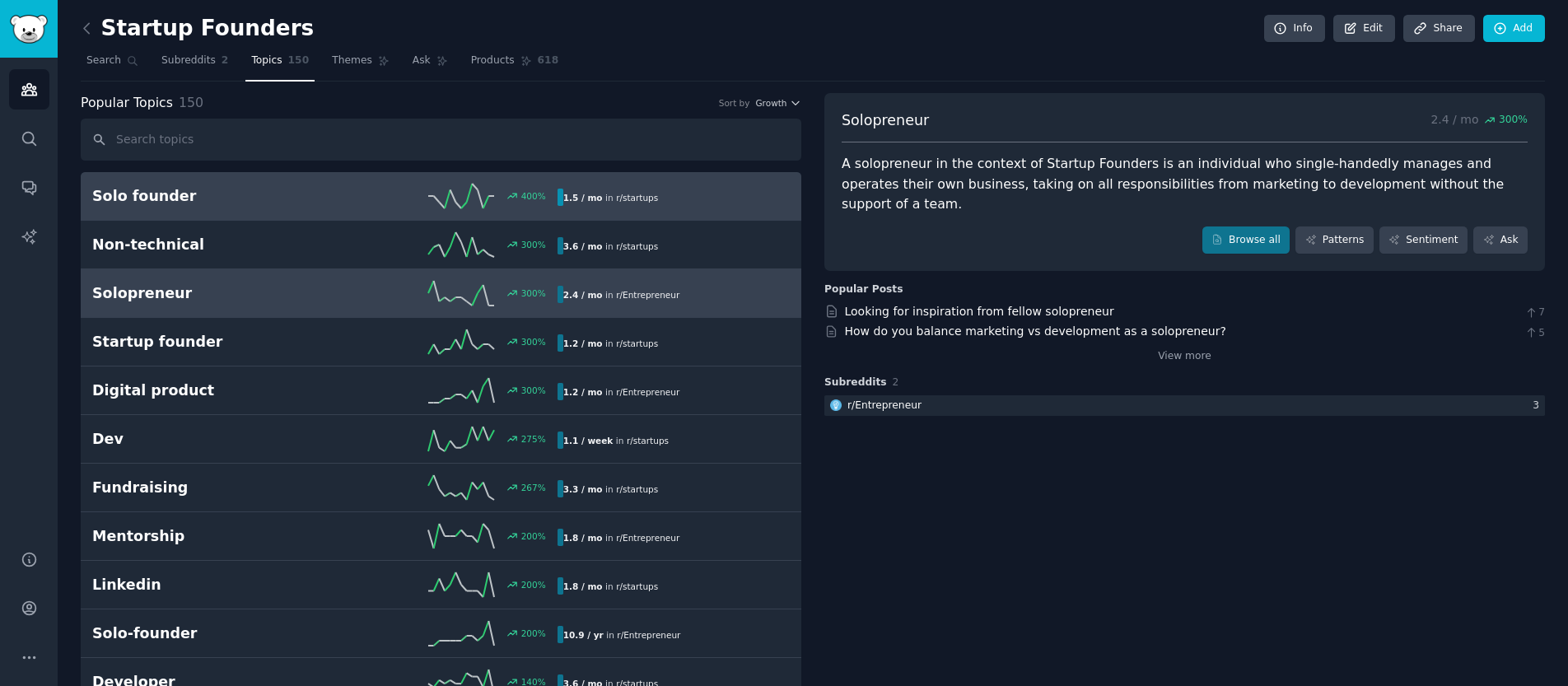
click at [189, 188] on h2 "Solo founder" at bounding box center [208, 196] width 232 height 20
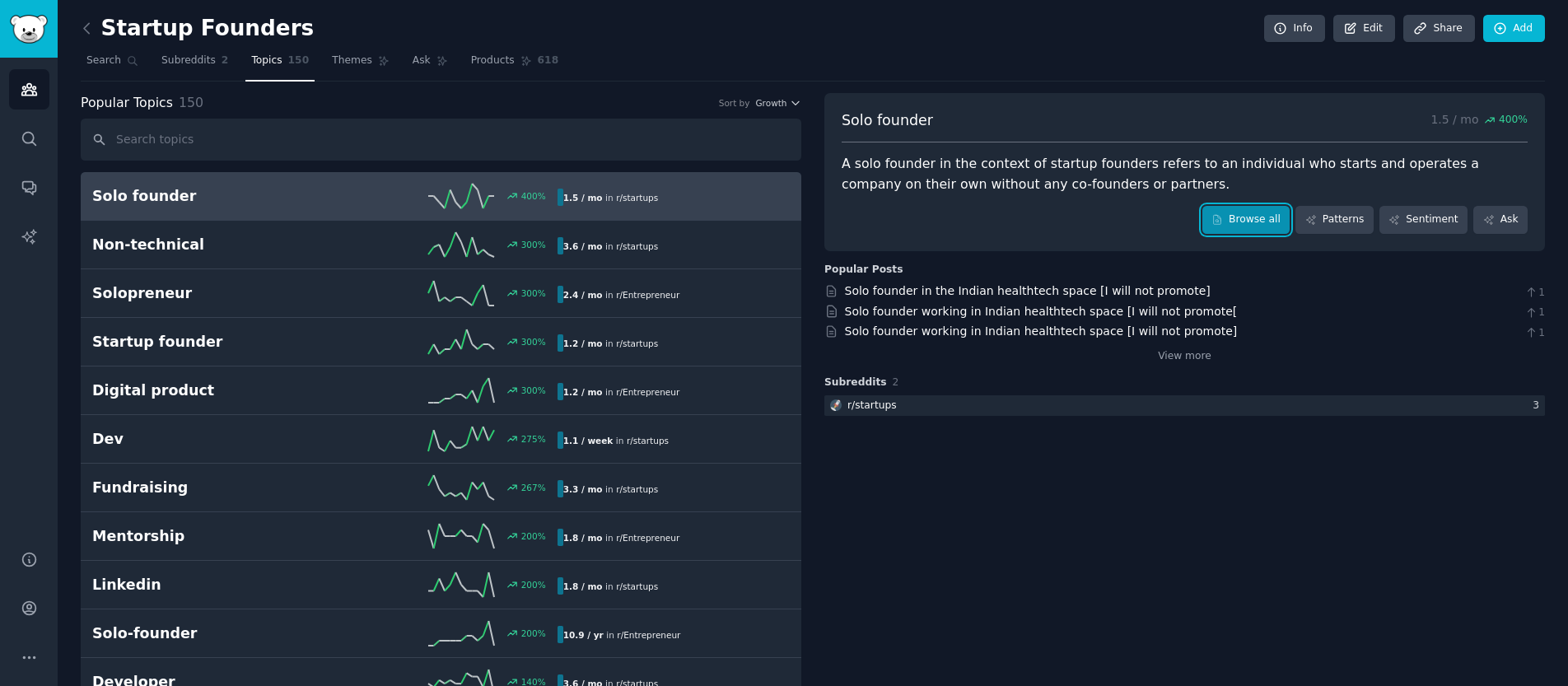
click at [1246, 217] on link "Browse all" at bounding box center [1246, 220] width 88 height 28
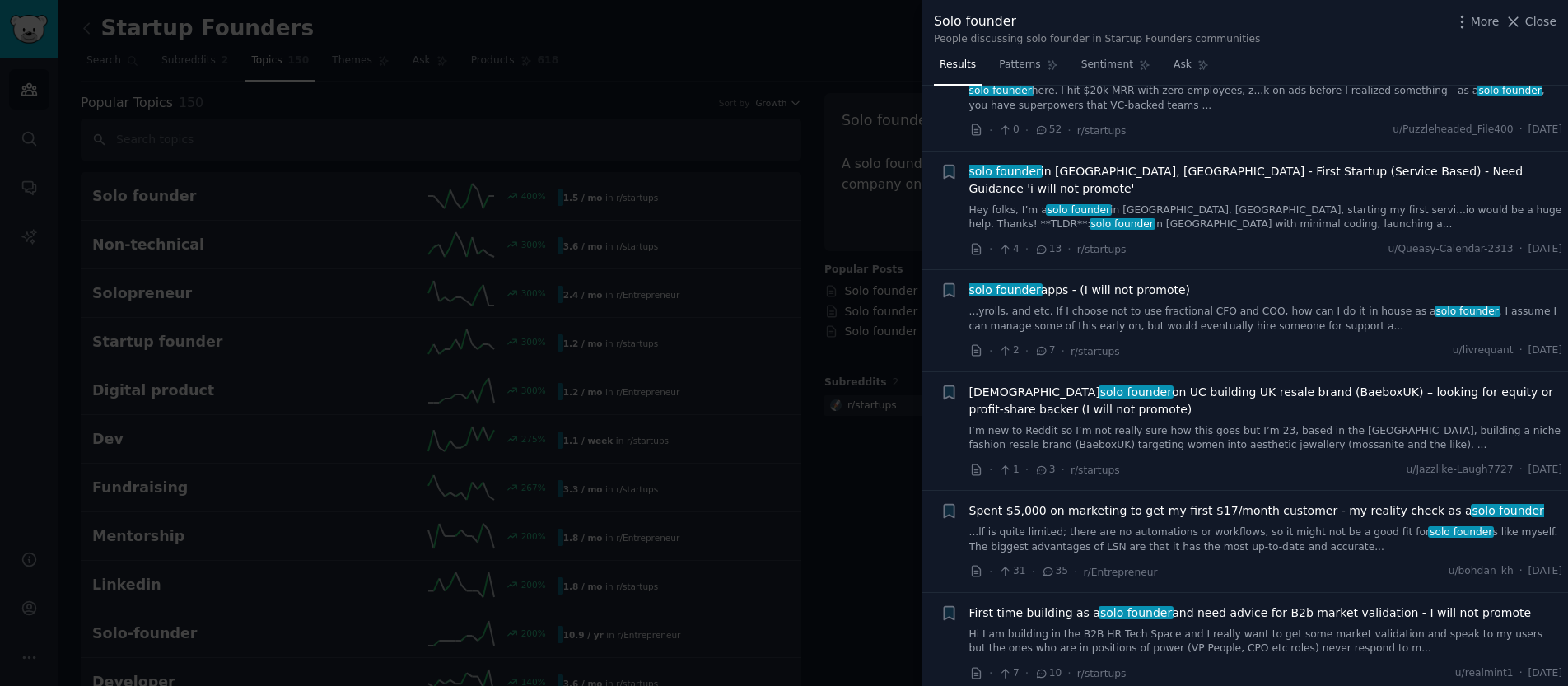
scroll to position [95, 0]
